Goal: Answer question/provide support: Share knowledge or assist other users

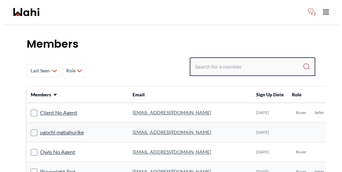
click at [245, 61] on input "Search input" at bounding box center [249, 67] width 108 height 12
paste input "[PERSON_NAME]"
type input "[PERSON_NAME]"
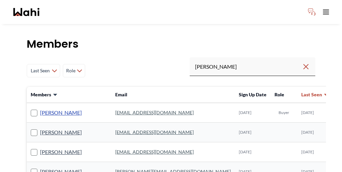
click at [45, 109] on link "[PERSON_NAME]" at bounding box center [61, 113] width 42 height 9
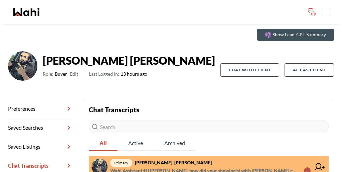
scroll to position [23, 0]
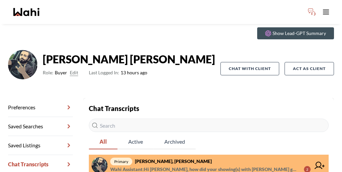
click at [181, 166] on span "Wahi Assistant : Hi [PERSON_NAME], how did your showing(s) with [PERSON_NAME] g…" at bounding box center [204, 170] width 188 height 8
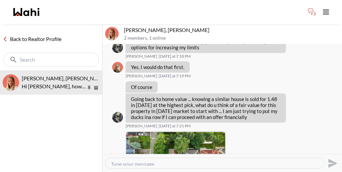
scroll to position [390, 0]
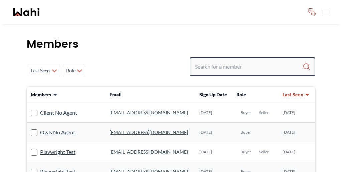
click at [261, 61] on input "Search input" at bounding box center [249, 67] width 108 height 12
type input "rohit"
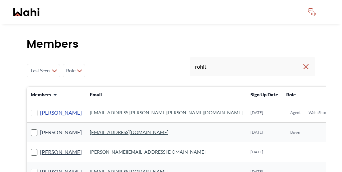
click at [49, 109] on link "Rohit Duggal" at bounding box center [61, 113] width 42 height 9
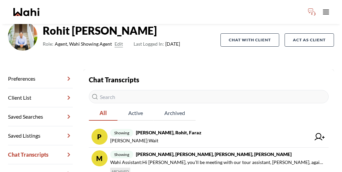
scroll to position [55, 0]
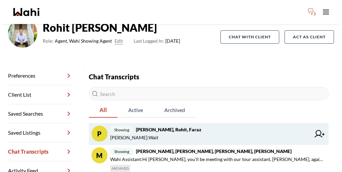
click at [146, 134] on span "Rohit Duggal : Wait" at bounding box center [210, 138] width 200 height 8
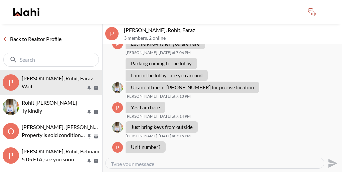
scroll to position [496, 0]
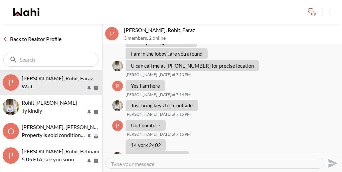
click at [32, 35] on link "Back to Realtor Profile" at bounding box center [32, 39] width 64 height 9
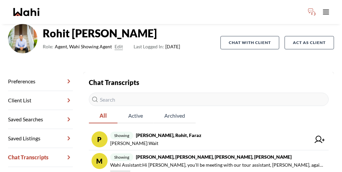
scroll to position [50, 0]
